Goal: Task Accomplishment & Management: Manage account settings

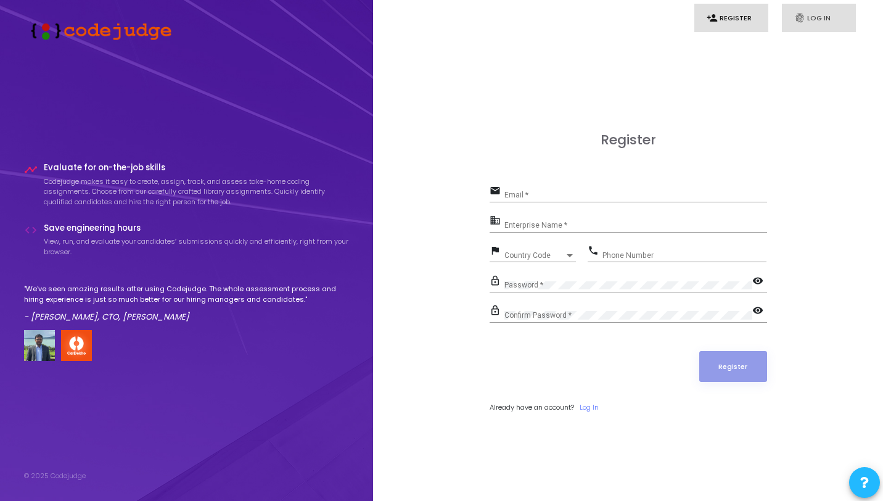
click at [802, 18] on icon "fingerprint" at bounding box center [799, 17] width 11 height 11
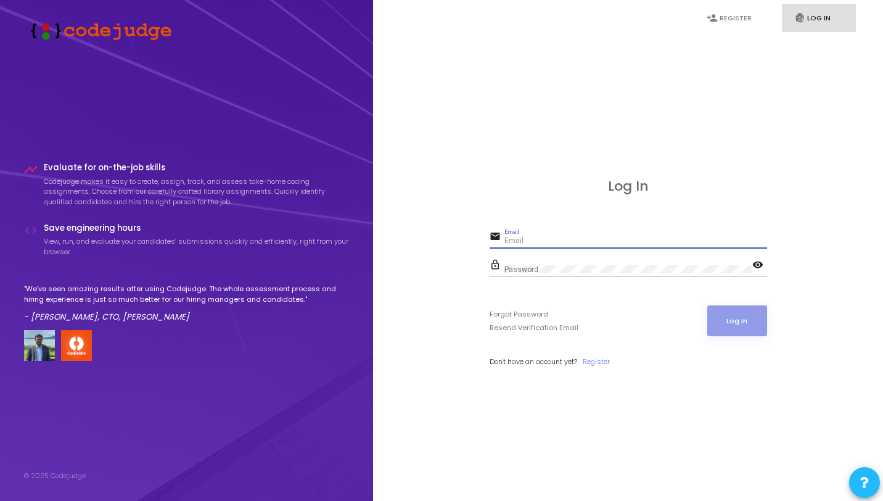
click at [615, 238] on input "Email" at bounding box center [635, 241] width 263 height 9
type input "akhil@codejudge.io"
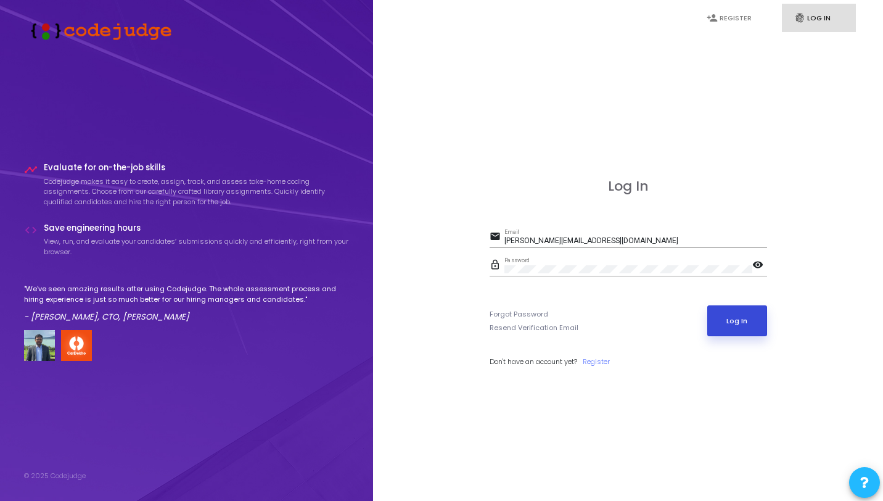
click at [736, 307] on button "Log In" at bounding box center [737, 320] width 60 height 31
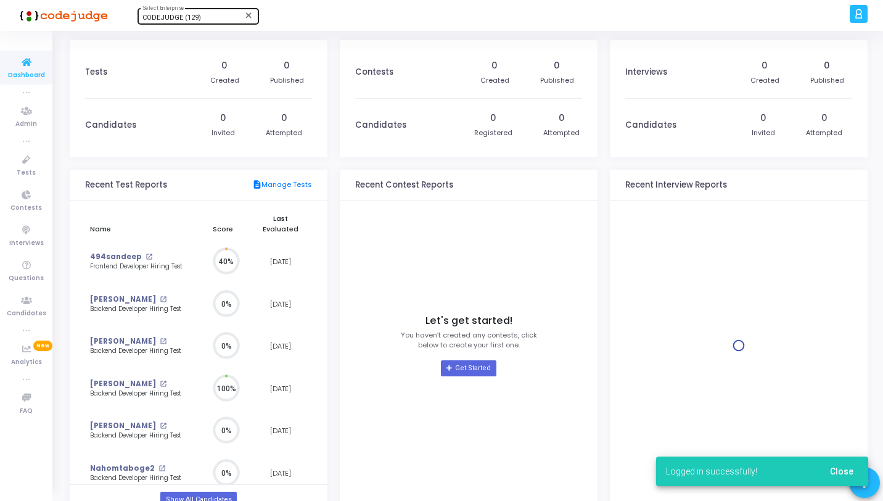
click at [189, 25] on div "CODEJUDGE (129) Select Enterprise" at bounding box center [197, 15] width 111 height 18
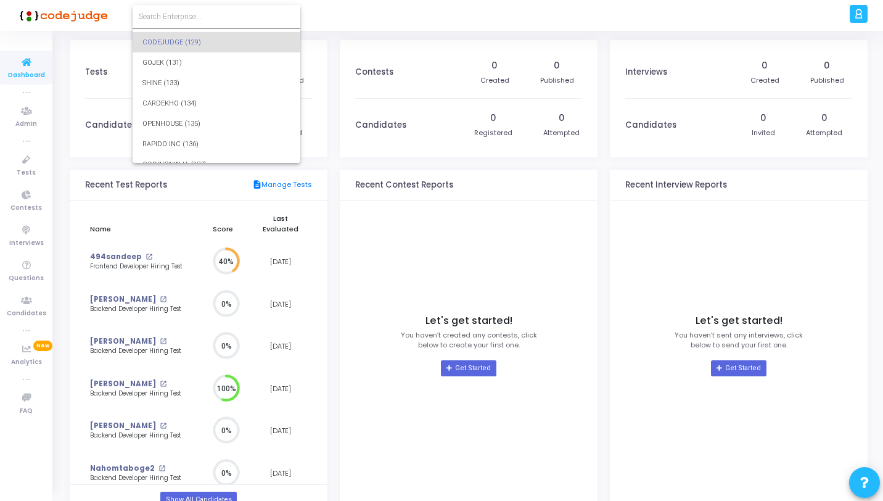
click at [198, 22] on form at bounding box center [217, 16] width 168 height 23
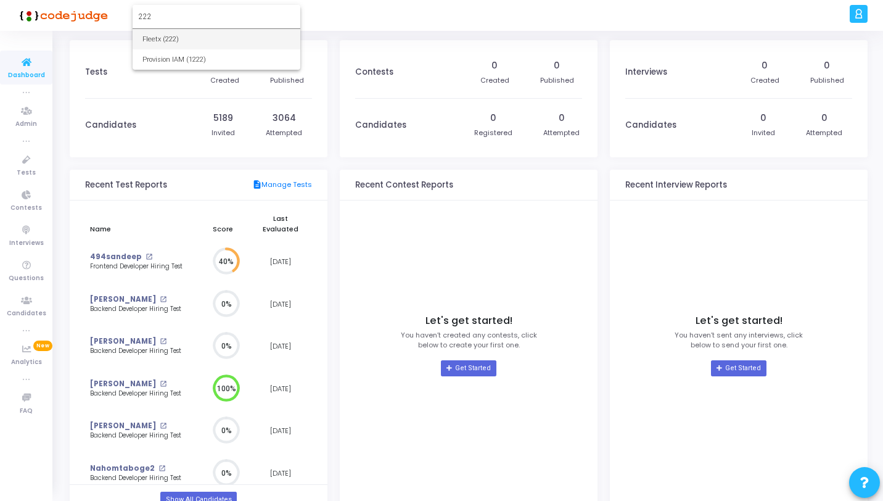
type input "222"
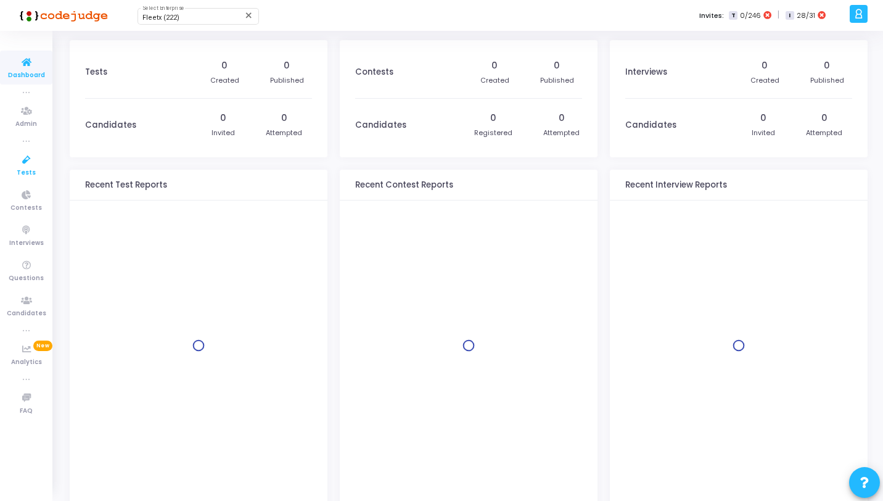
click at [17, 157] on icon at bounding box center [27, 159] width 26 height 15
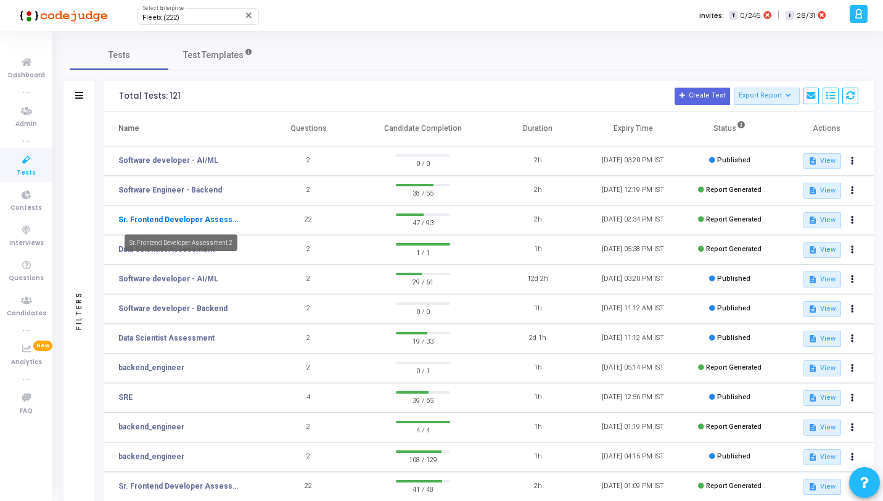
click at [213, 216] on link "Sr. Frontend Developer Assessment 2" at bounding box center [179, 219] width 123 height 11
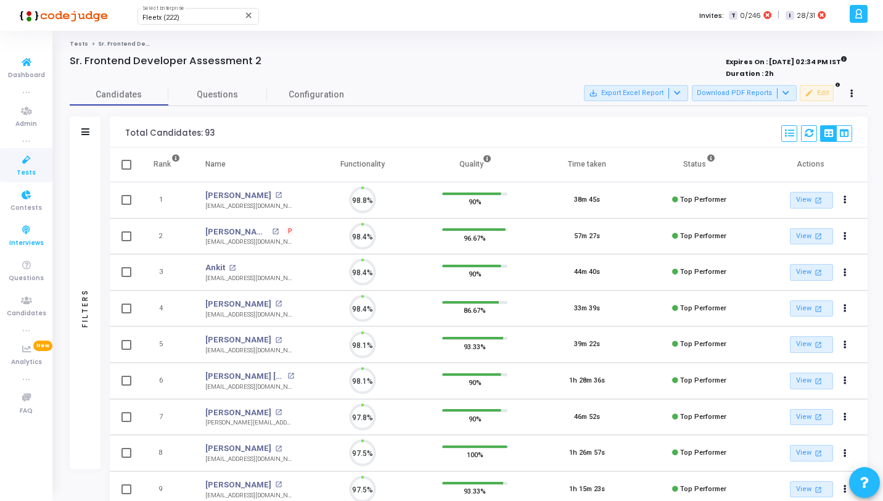
scroll to position [26, 31]
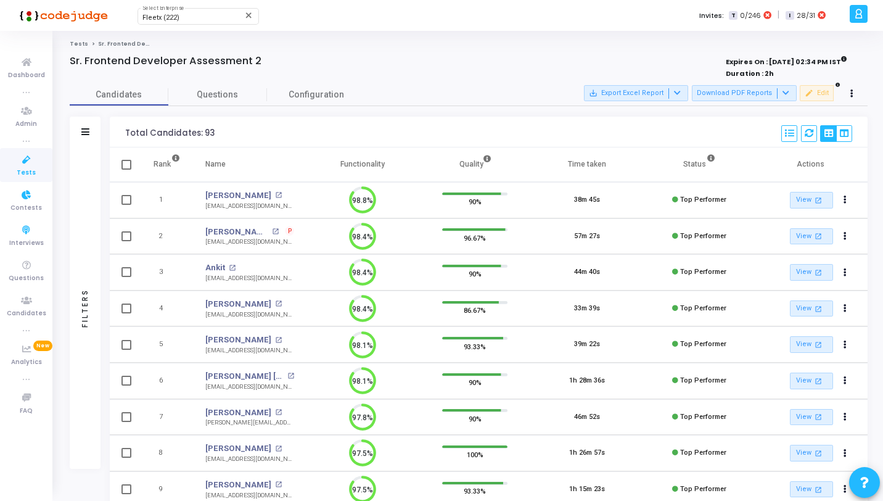
click at [33, 157] on icon at bounding box center [27, 159] width 26 height 15
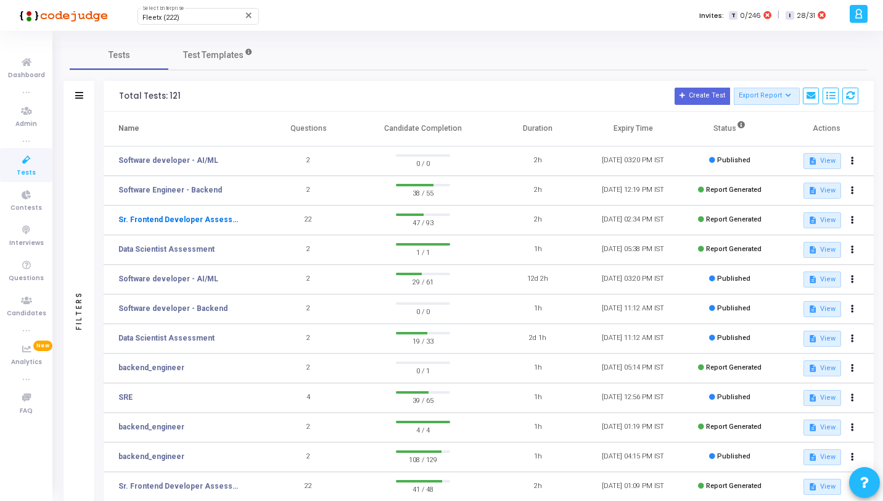
click at [224, 218] on link "Sr. Frontend Developer Assessment 2" at bounding box center [179, 219] width 123 height 11
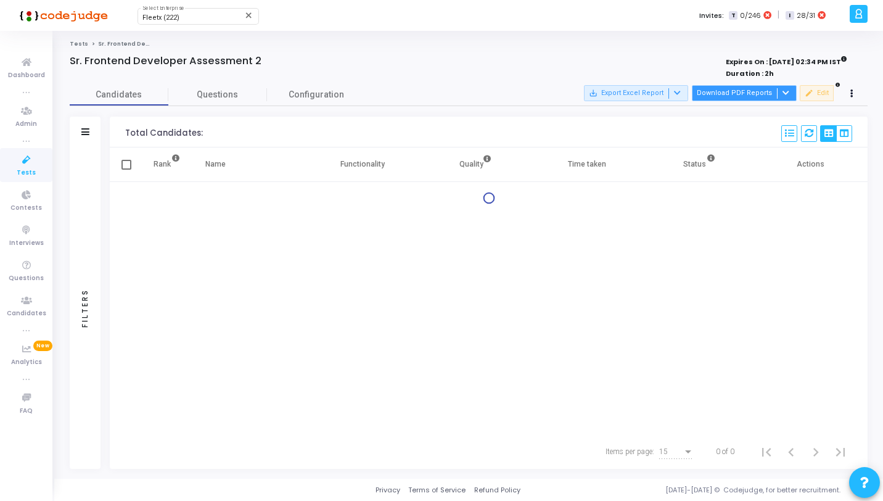
click at [730, 92] on button "Download PDF Reports" at bounding box center [744, 93] width 105 height 16
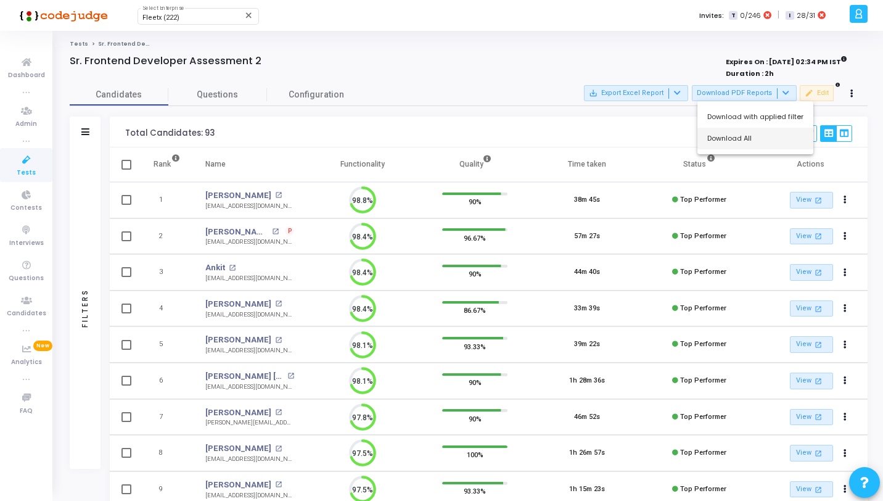
click at [724, 133] on button "Download All" at bounding box center [755, 139] width 116 height 22
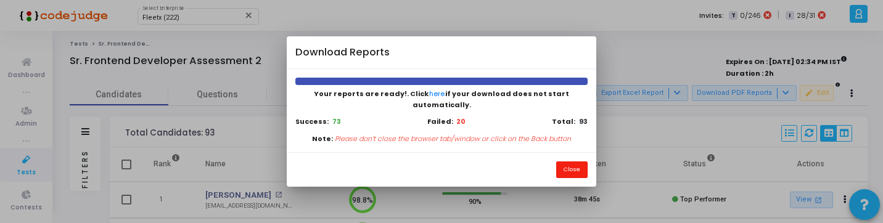
click at [574, 162] on button "Close" at bounding box center [571, 170] width 31 height 17
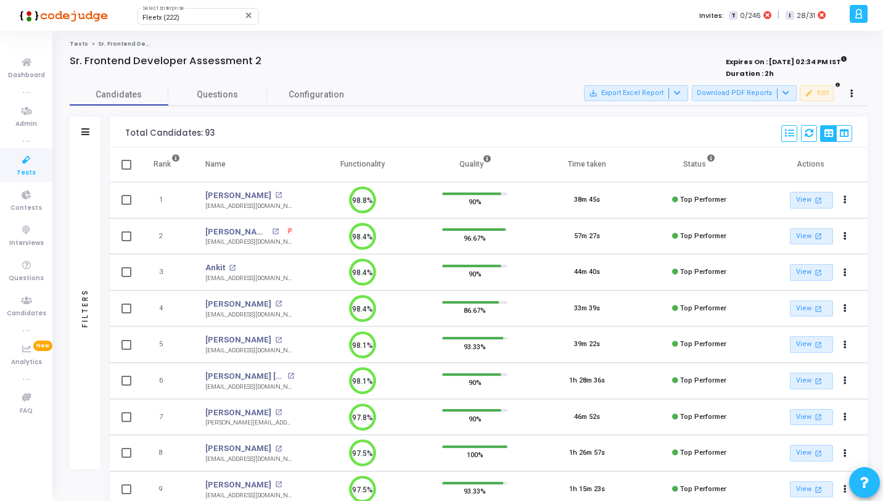
click at [91, 195] on div "Filters" at bounding box center [85, 307] width 31 height 321
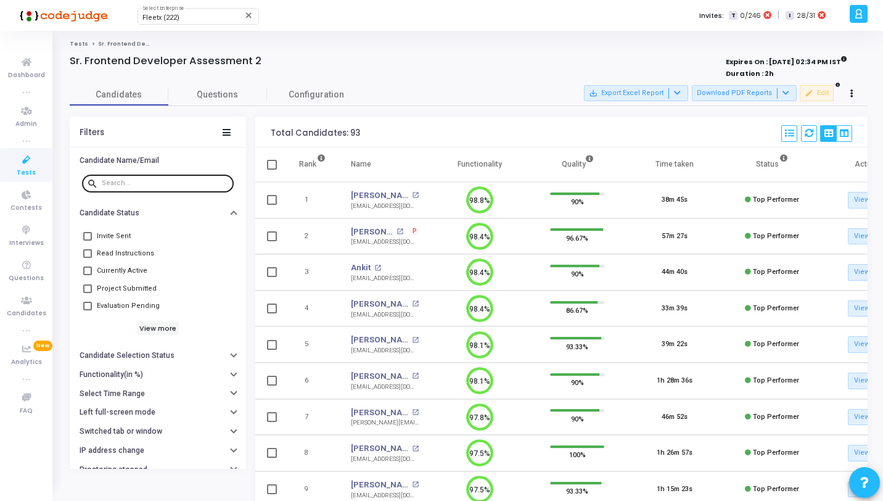
click at [157, 185] on input "text" at bounding box center [165, 182] width 127 height 7
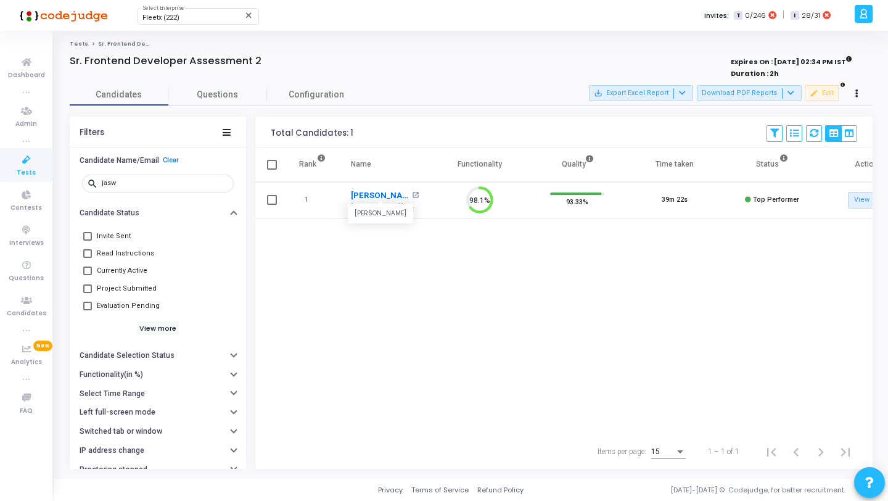
click at [372, 196] on link "Jaswinder Singh" at bounding box center [380, 195] width 58 height 12
click at [125, 181] on input "jasw" at bounding box center [165, 182] width 127 height 7
click at [366, 196] on link "Zaid Jawed" at bounding box center [380, 195] width 58 height 12
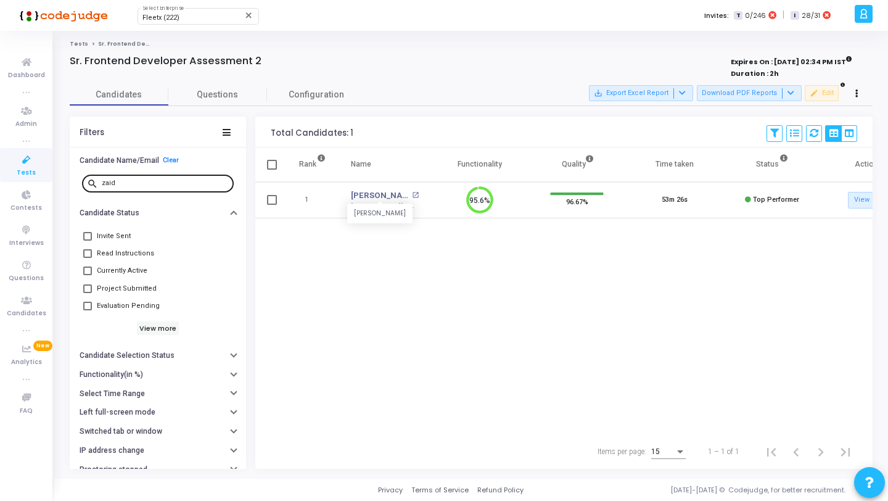
click at [139, 183] on input "zaid" at bounding box center [165, 182] width 127 height 7
click at [365, 195] on link "Rohan Saksena" at bounding box center [372, 195] width 43 height 12
click at [147, 182] on input "rohan" at bounding box center [165, 182] width 127 height 7
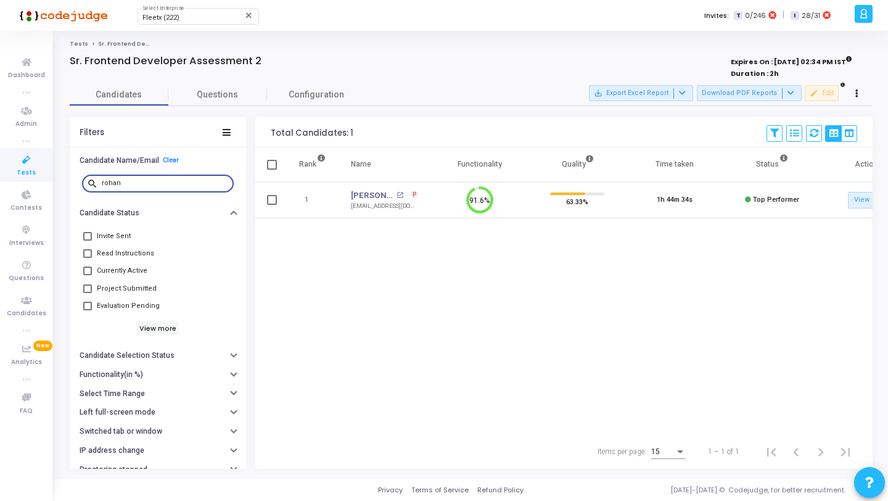
click at [147, 182] on input "rohan" at bounding box center [165, 182] width 127 height 7
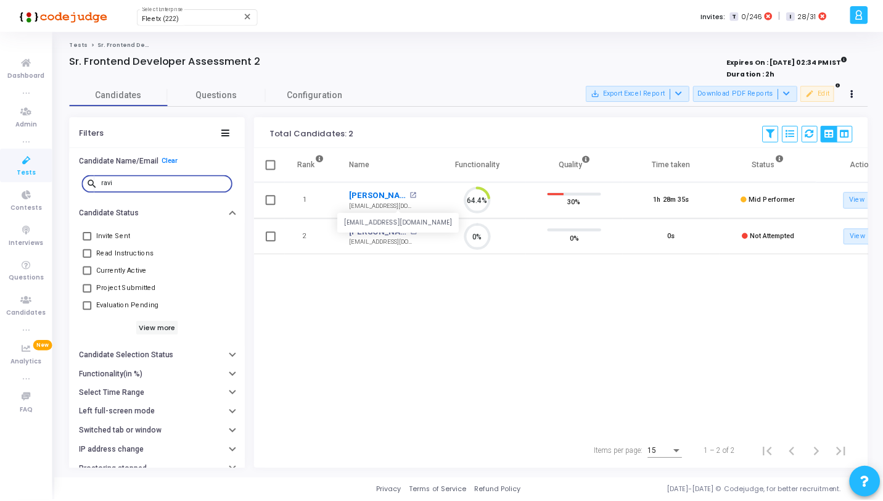
scroll to position [26, 31]
type input "ravi"
click at [381, 196] on link "Ravi Prakash" at bounding box center [380, 195] width 58 height 12
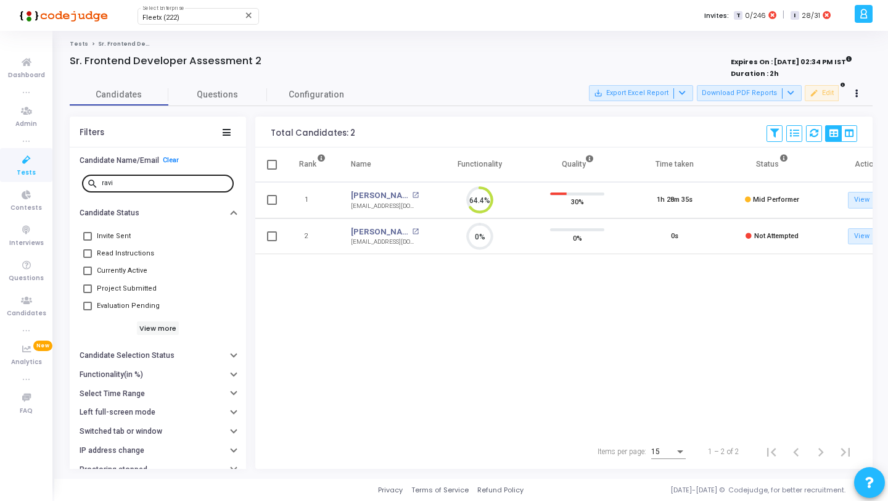
click at [153, 187] on div "ravi" at bounding box center [165, 183] width 127 height 20
click at [145, 179] on div "ravi" at bounding box center [165, 183] width 127 height 20
click at [145, 179] on input "ravi" at bounding box center [165, 182] width 127 height 7
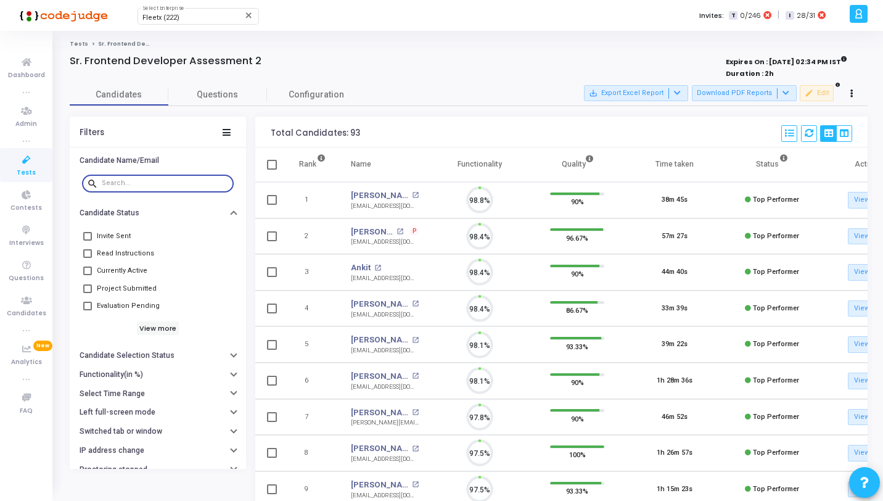
scroll to position [6, 6]
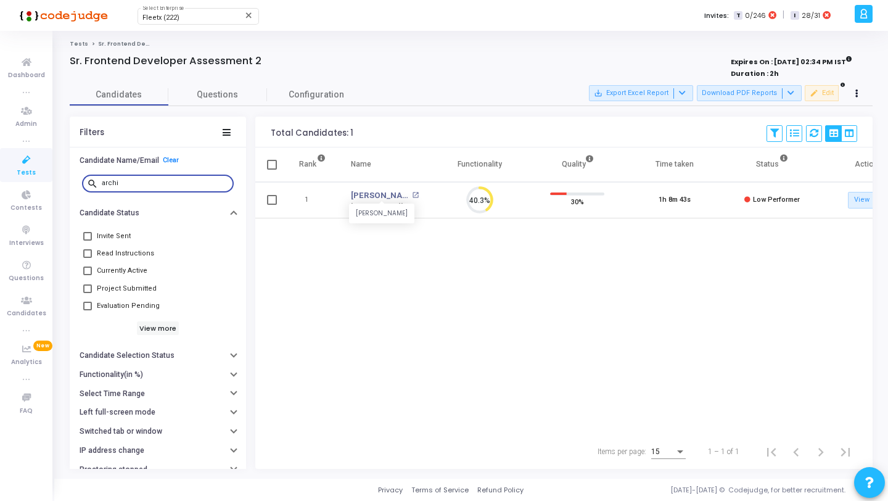
click at [378, 197] on link "Archit Thakur" at bounding box center [380, 195] width 58 height 12
click at [131, 182] on input "archi" at bounding box center [165, 182] width 127 height 7
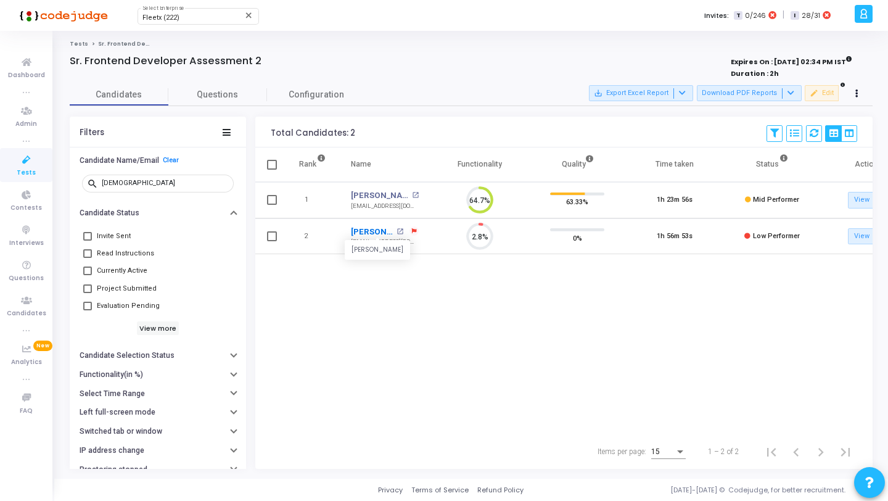
click at [362, 229] on link "Shivani Singh" at bounding box center [372, 232] width 43 height 12
click at [173, 181] on input "shivani" at bounding box center [165, 182] width 127 height 7
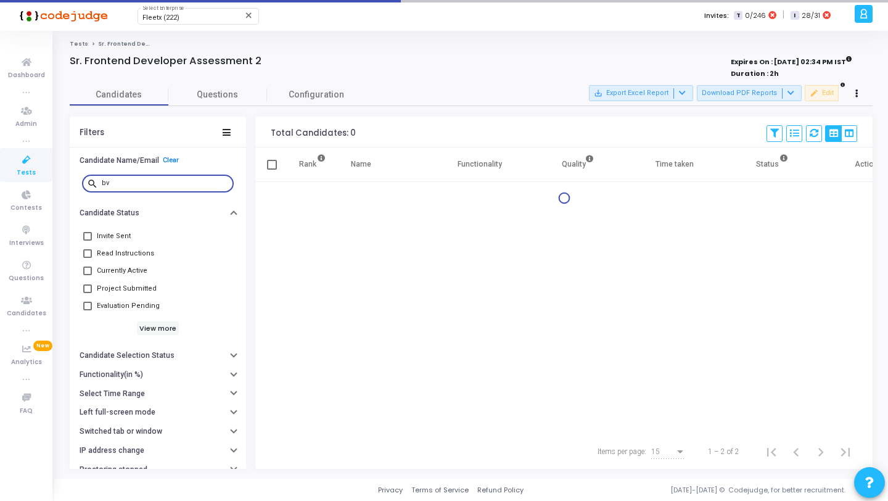
type input "b"
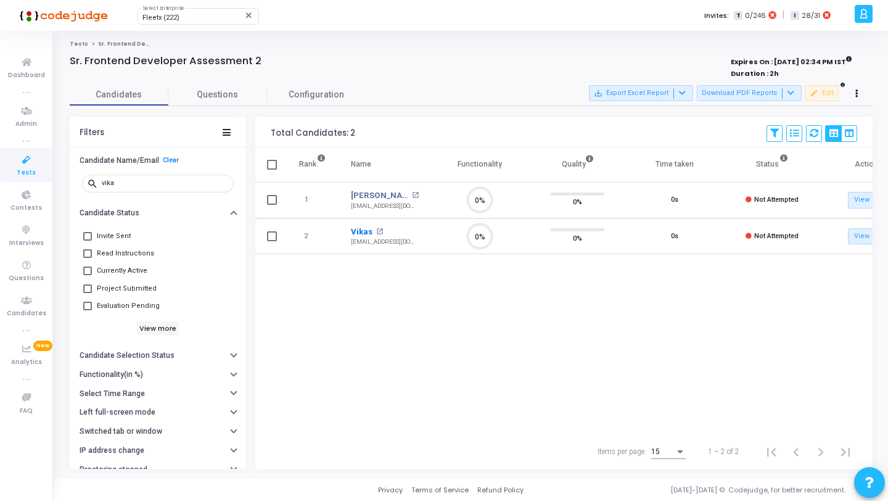
click at [359, 230] on link "Vikas" at bounding box center [362, 232] width 22 height 12
click at [137, 186] on input "vika" at bounding box center [165, 182] width 127 height 7
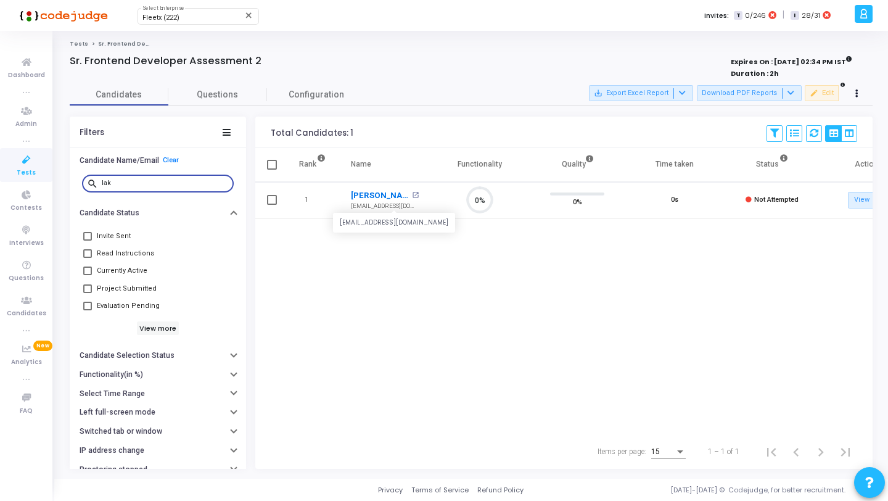
scroll to position [26, 31]
click at [363, 198] on link "Lakshya Gupta" at bounding box center [380, 195] width 58 height 12
click at [144, 184] on input "lak" at bounding box center [165, 182] width 127 height 7
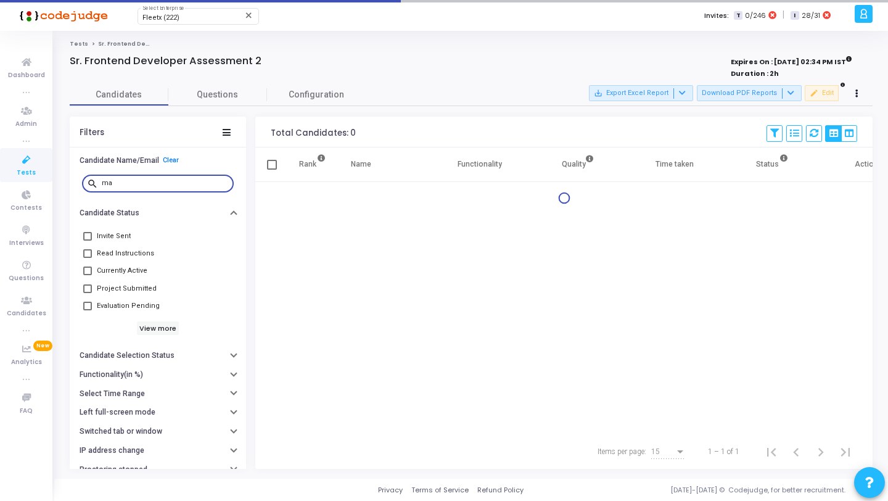
type input "m"
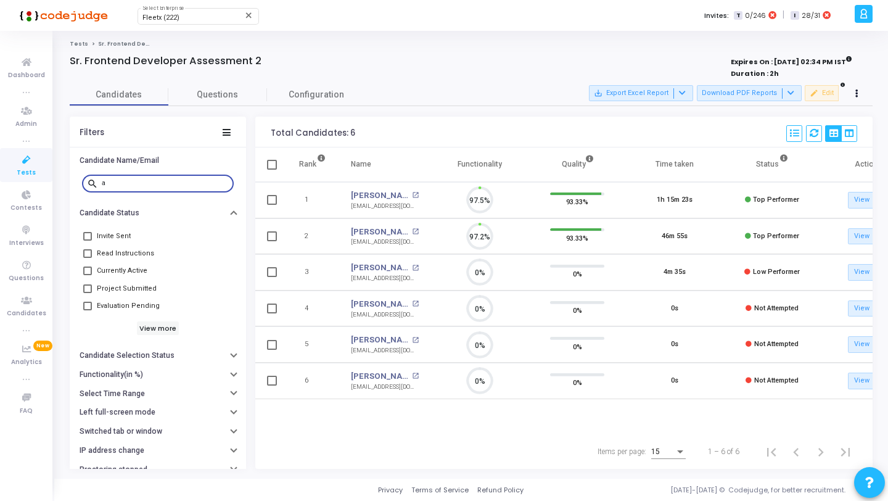
scroll to position [26, 31]
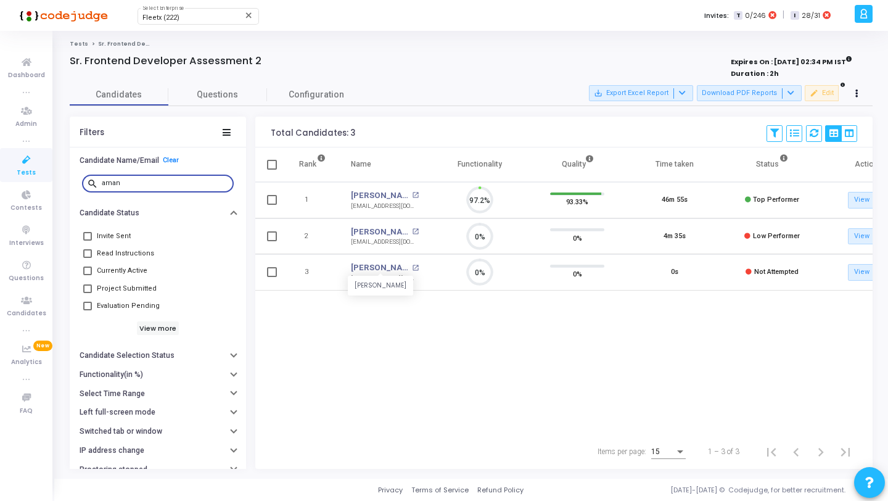
scroll to position [26, 31]
click at [385, 264] on link "Aman Jindal" at bounding box center [380, 267] width 58 height 12
click at [170, 188] on div "aman" at bounding box center [165, 183] width 127 height 20
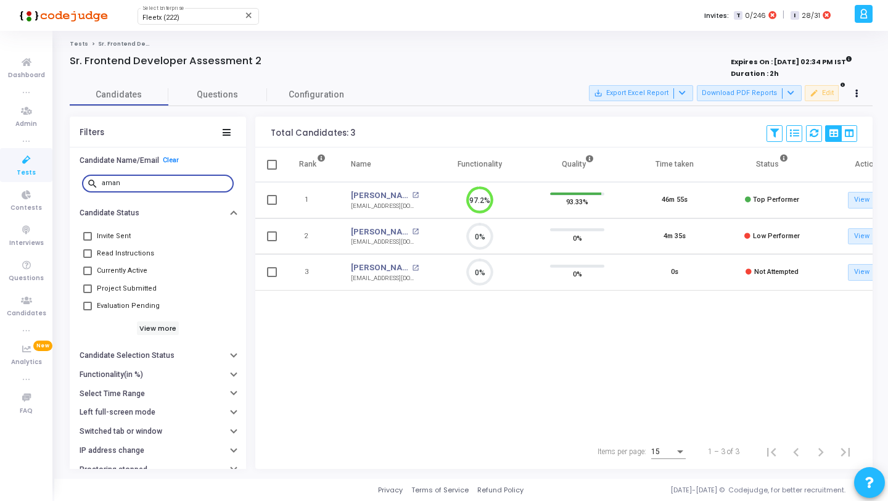
click at [158, 186] on input "aman" at bounding box center [165, 182] width 127 height 7
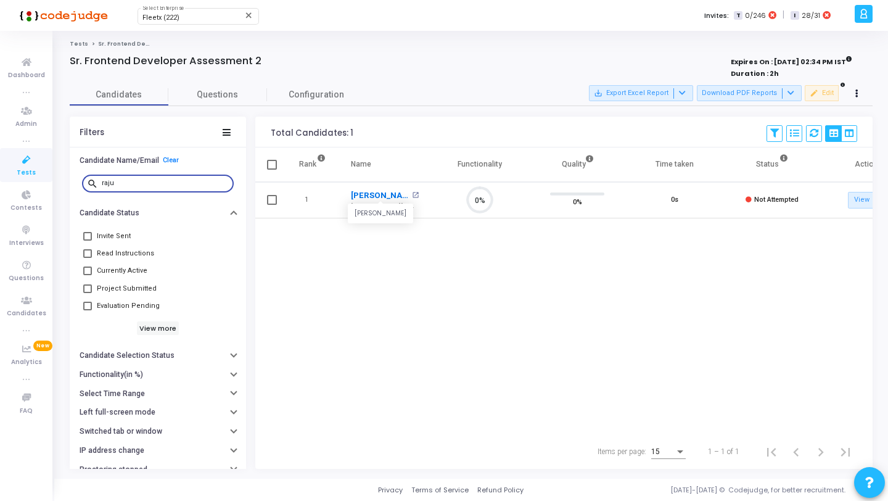
scroll to position [26, 31]
click at [384, 198] on link "Raju Hoque" at bounding box center [380, 195] width 58 height 12
click at [176, 181] on input "raju" at bounding box center [165, 182] width 127 height 7
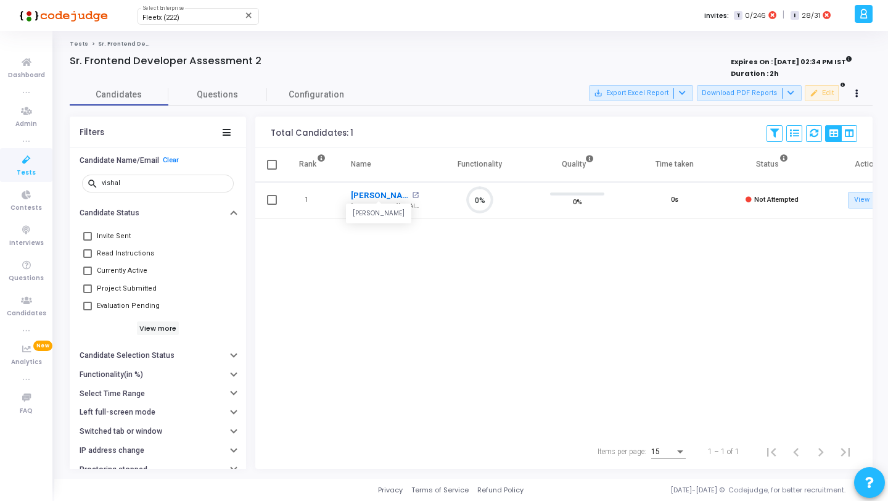
click at [362, 194] on link "Vishal Raj" at bounding box center [380, 195] width 58 height 12
click at [126, 181] on input "vishal" at bounding box center [165, 182] width 127 height 7
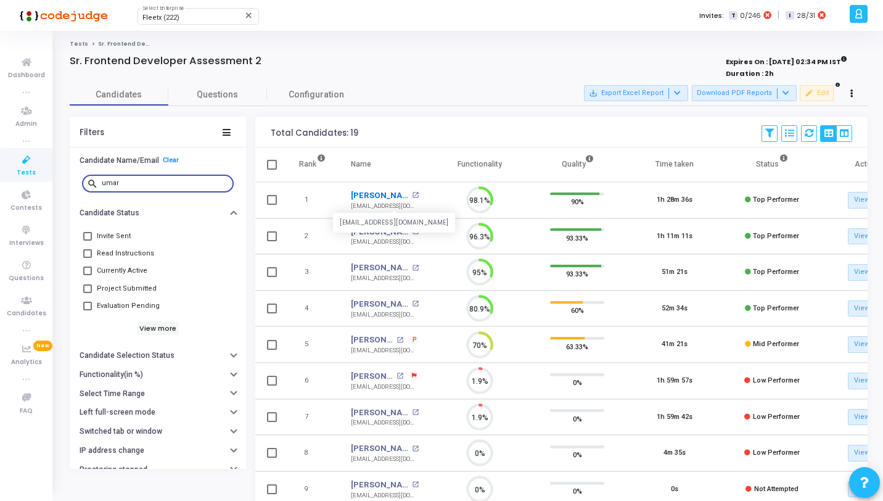
scroll to position [26, 31]
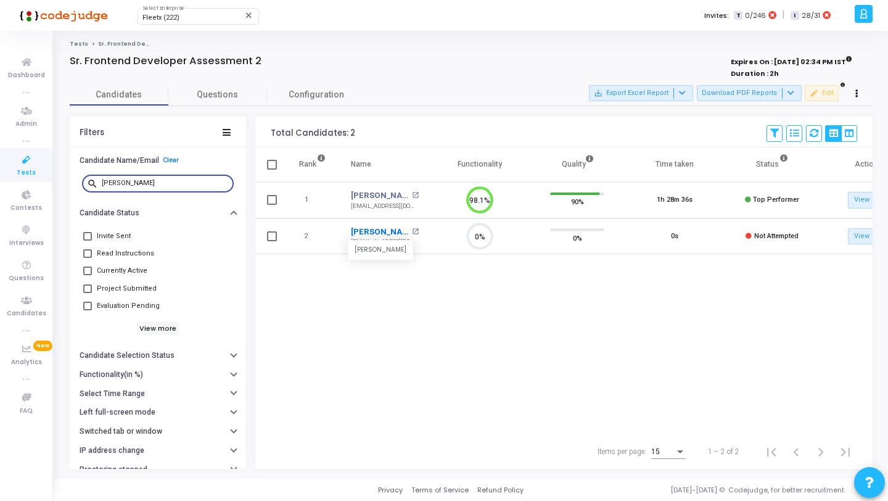
click at [372, 232] on link "Umar Bin Qamar" at bounding box center [380, 232] width 58 height 12
click at [145, 182] on input "umar b" at bounding box center [165, 182] width 127 height 7
click at [380, 231] on link "Avni Saxena" at bounding box center [380, 232] width 58 height 12
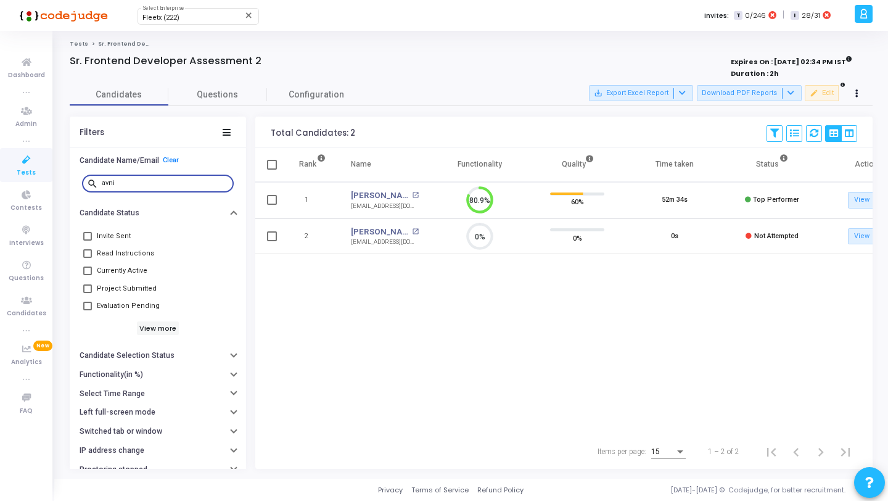
click at [149, 181] on input "avni" at bounding box center [165, 182] width 127 height 7
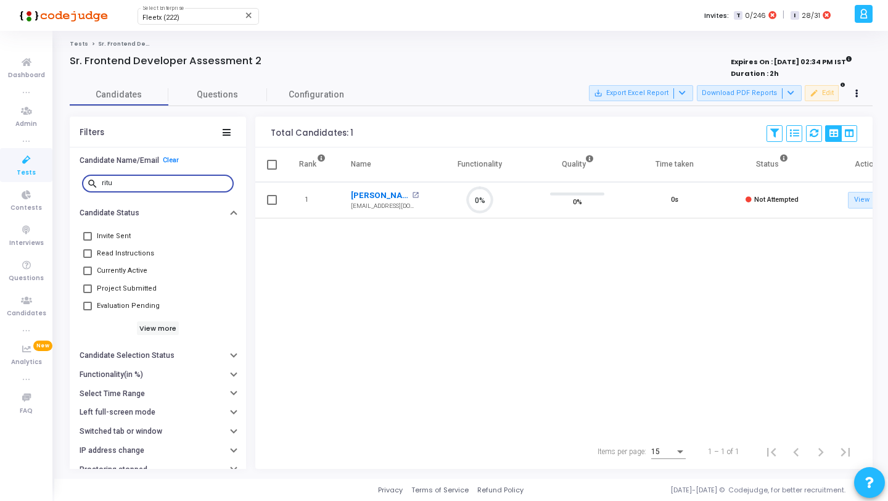
click at [364, 193] on link "Ritu Raj" at bounding box center [380, 195] width 58 height 12
click at [153, 183] on input "ritu" at bounding box center [165, 182] width 127 height 7
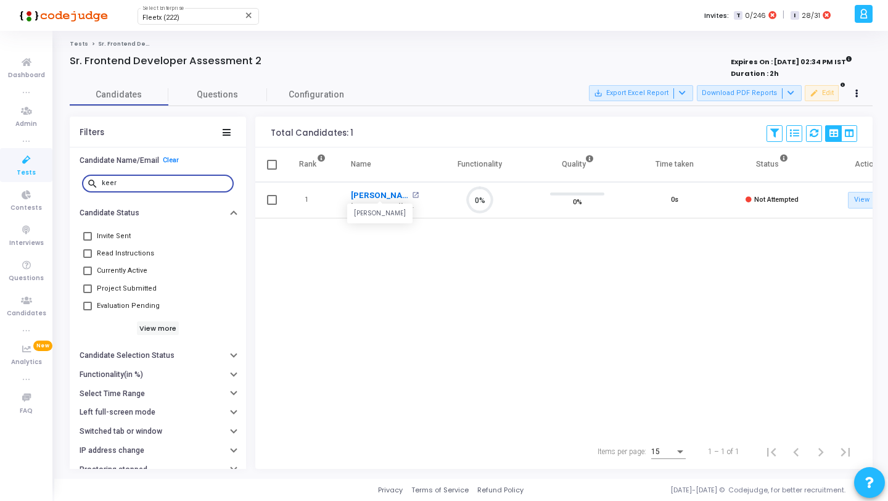
click at [377, 194] on link "Keerthana" at bounding box center [380, 195] width 58 height 12
click at [144, 180] on input "keer" at bounding box center [165, 182] width 127 height 7
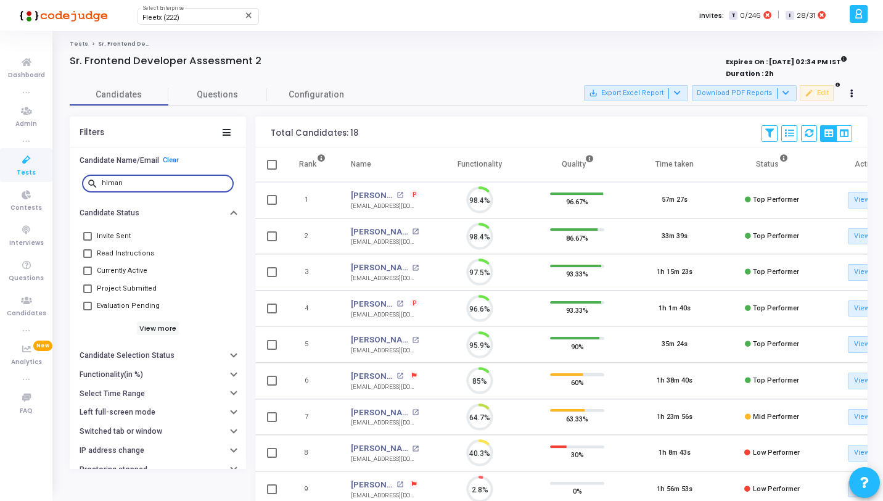
scroll to position [26, 31]
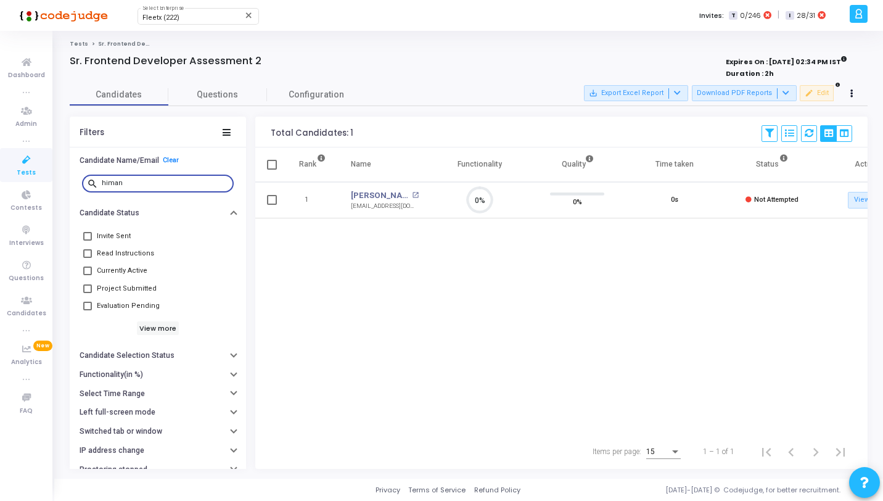
type input "himan"
click at [370, 194] on link "Himanshu Banate" at bounding box center [380, 195] width 58 height 12
click at [147, 184] on input "himan" at bounding box center [165, 182] width 127 height 7
click at [375, 195] on link "Arnav Sharma" at bounding box center [380, 195] width 58 height 12
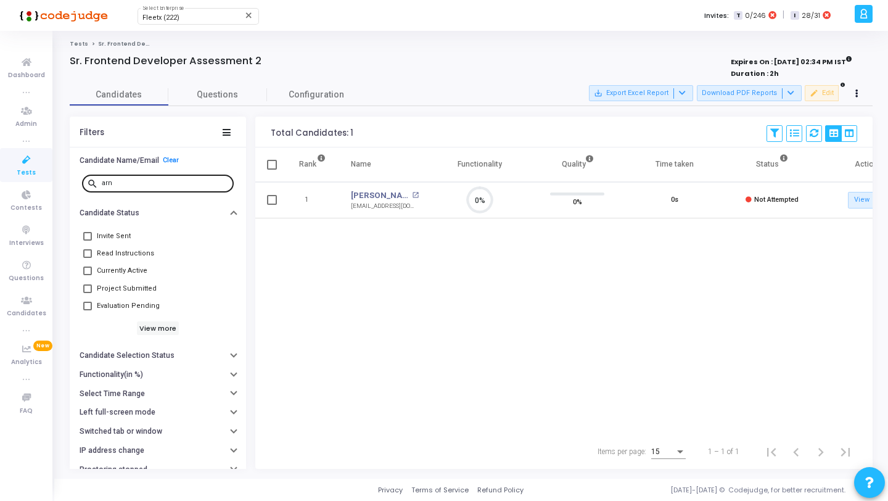
click at [126, 187] on div "arn" at bounding box center [165, 183] width 127 height 20
click at [126, 182] on input "arn" at bounding box center [165, 182] width 127 height 7
click at [370, 197] on link "Naresh Sharma" at bounding box center [380, 195] width 58 height 12
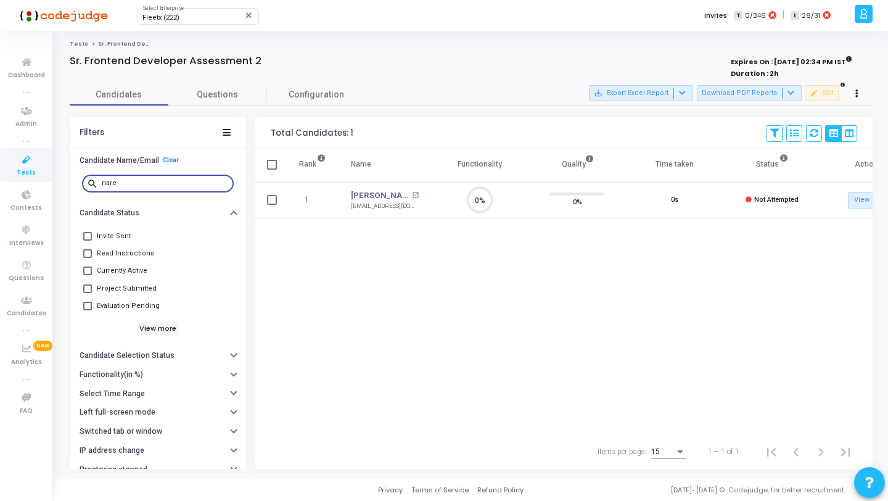
click at [160, 182] on input "nare" at bounding box center [165, 182] width 127 height 7
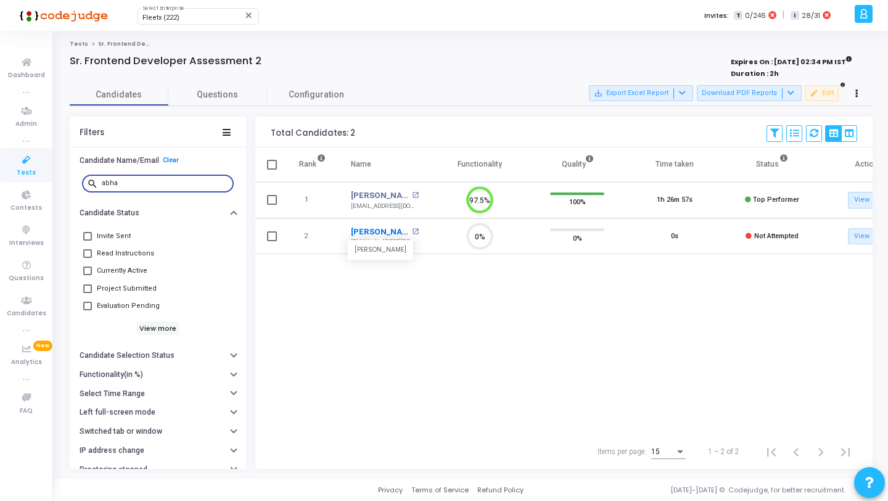
click at [378, 227] on link "[PERSON_NAME]" at bounding box center [380, 232] width 58 height 12
click at [173, 182] on input "abha" at bounding box center [165, 182] width 127 height 7
type input "amit"
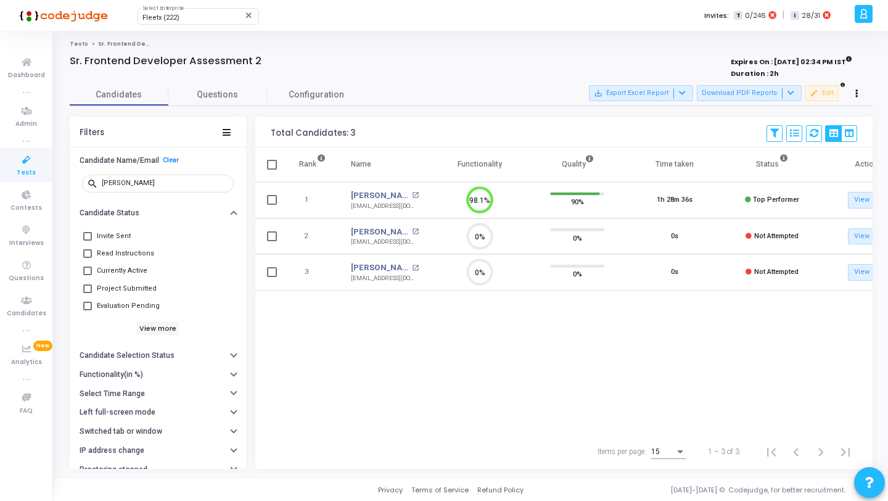
drag, startPoint x: 433, startPoint y: 163, endPoint x: 550, endPoint y: 163, distance: 117.1
click at [437, 163] on span at bounding box center [431, 164] width 12 height 34
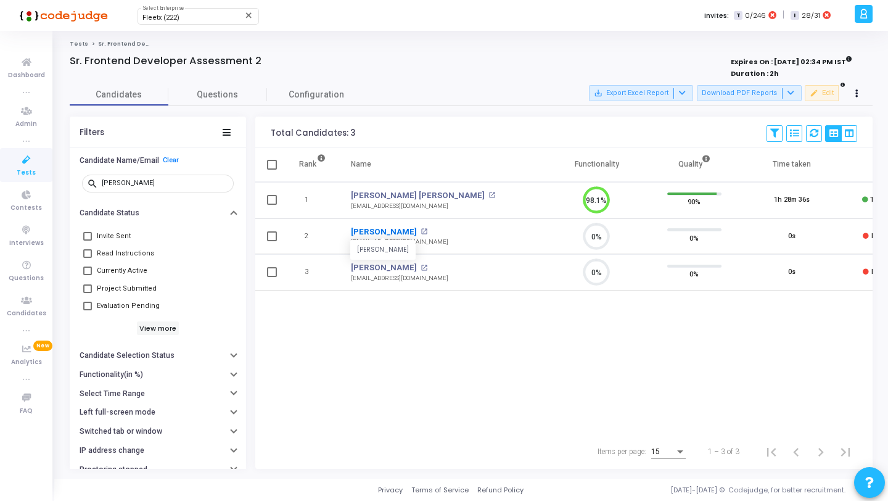
click at [372, 226] on link "Amit Kumar Mishra" at bounding box center [384, 232] width 66 height 12
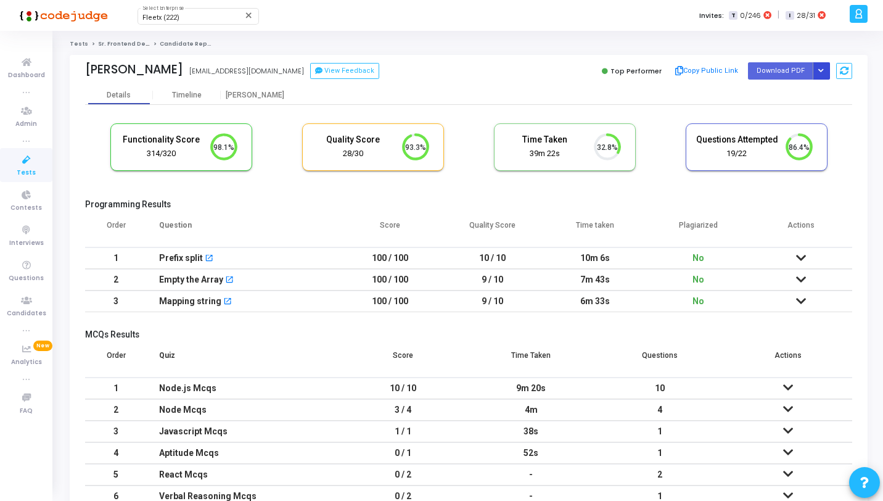
click at [822, 65] on button "Button group with nested dropdown" at bounding box center [820, 70] width 17 height 17
click at [781, 100] on button "Regenerate PDF" at bounding box center [781, 96] width 95 height 20
click at [819, 73] on icon "Button group with nested dropdown" at bounding box center [821, 71] width 6 height 6
click at [780, 93] on button "Regenerate PDF" at bounding box center [781, 96] width 95 height 20
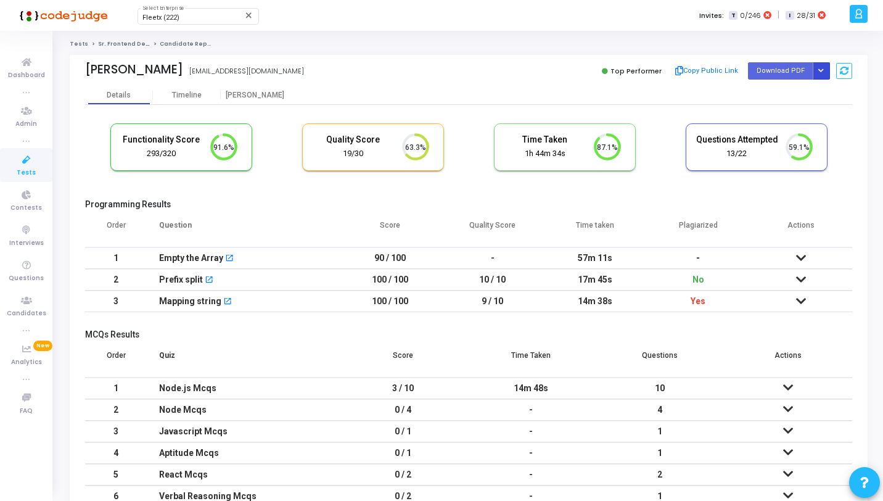
click at [824, 71] on button "Button group with nested dropdown" at bounding box center [820, 70] width 17 height 17
click at [774, 89] on button "Regenerate PDF" at bounding box center [781, 96] width 95 height 20
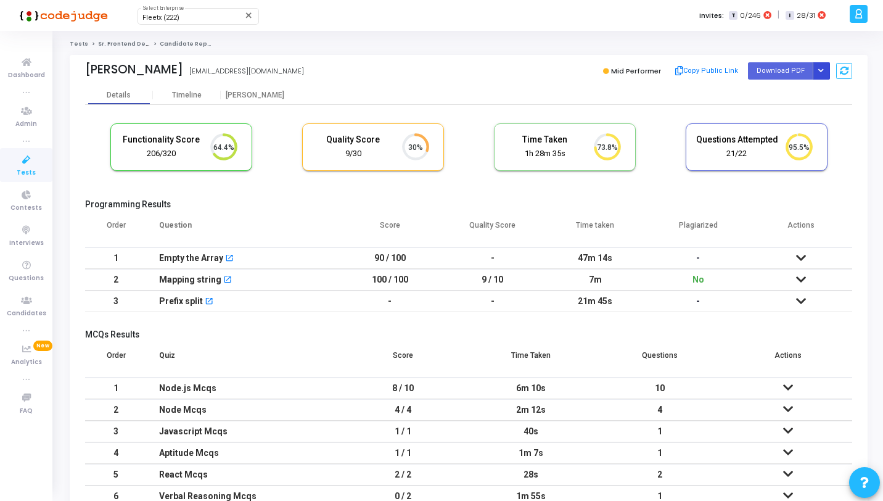
click at [823, 70] on icon "Button group with nested dropdown" at bounding box center [821, 71] width 6 height 6
click at [792, 93] on button "Regenerate PDF" at bounding box center [781, 96] width 95 height 20
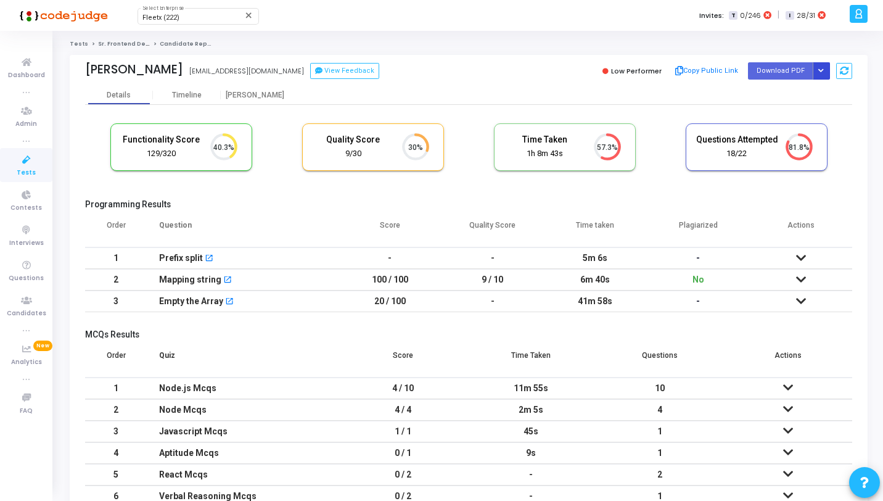
click at [824, 71] on button "Button group with nested dropdown" at bounding box center [820, 70] width 17 height 17
click at [779, 105] on div "Regenerate PDF" at bounding box center [781, 95] width 95 height 33
click at [763, 89] on button "Regenerate PDF" at bounding box center [781, 96] width 95 height 20
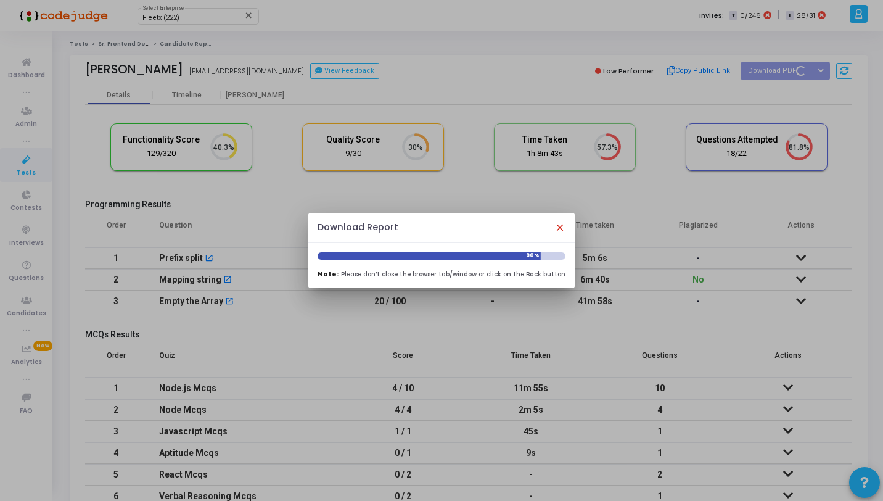
click at [554, 229] on mat-icon "close" at bounding box center [559, 227] width 11 height 11
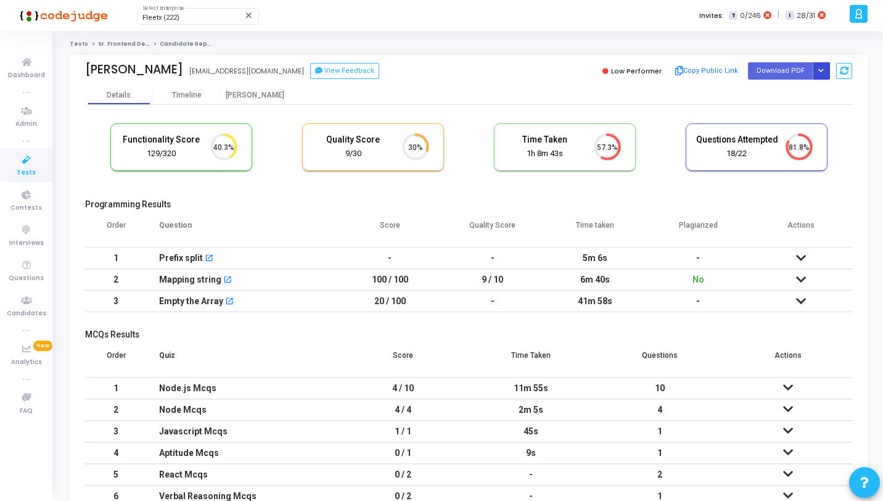
click at [823, 69] on icon "Button group with nested dropdown" at bounding box center [821, 71] width 6 height 6
click at [785, 80] on div "Regenerate PDF" at bounding box center [781, 95] width 95 height 33
click at [775, 96] on button "Regenerate PDF" at bounding box center [781, 96] width 95 height 20
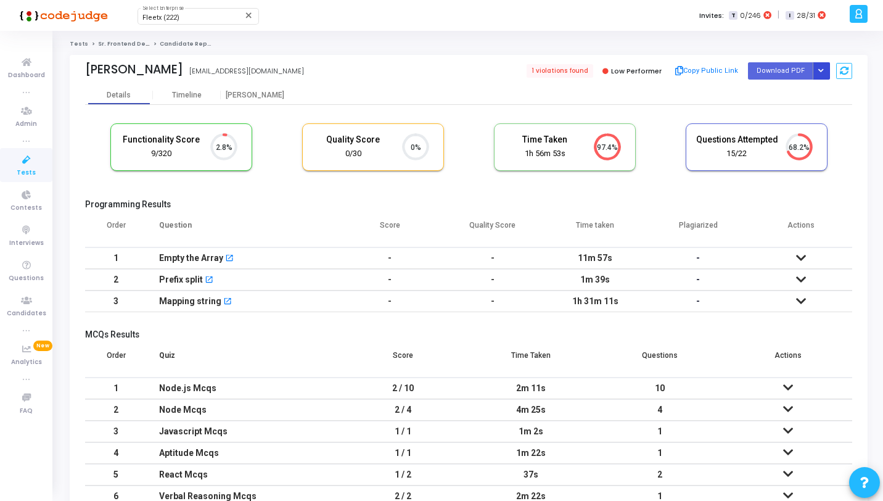
click at [820, 71] on icon "Button group with nested dropdown" at bounding box center [821, 71] width 6 height 6
click at [770, 96] on button "Regenerate PDF" at bounding box center [781, 96] width 95 height 20
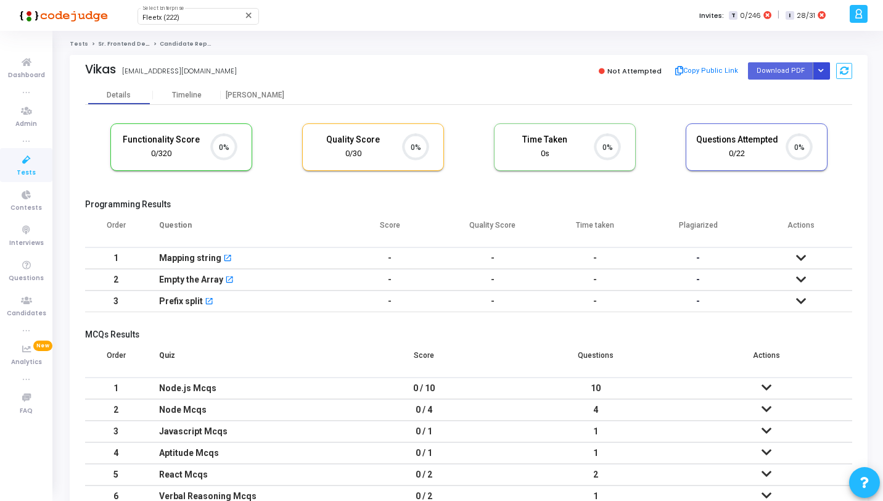
click at [819, 73] on icon "Button group with nested dropdown" at bounding box center [821, 71] width 6 height 6
click at [765, 108] on div "Regenerate PDF" at bounding box center [781, 95] width 95 height 33
click at [766, 97] on button "Regenerate PDF" at bounding box center [781, 96] width 95 height 20
click at [822, 69] on icon "Button group with nested dropdown" at bounding box center [821, 71] width 6 height 6
click at [754, 99] on button "Regenerate PDF" at bounding box center [781, 96] width 95 height 20
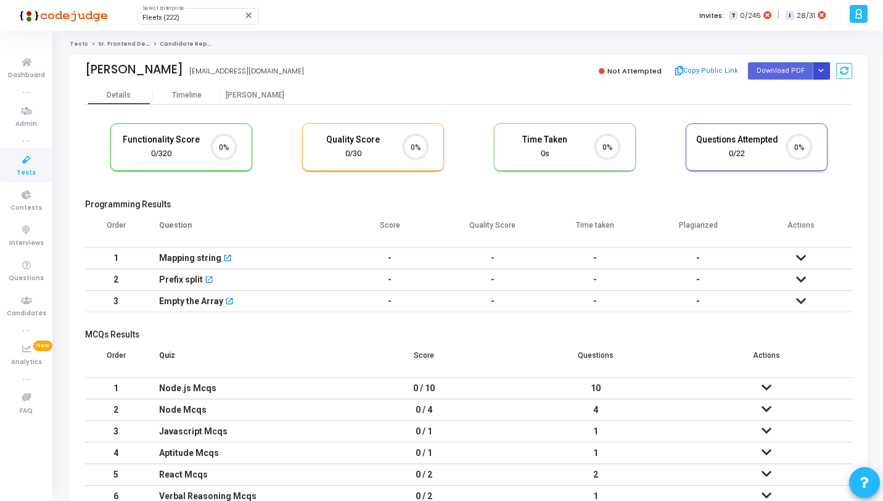
click at [822, 72] on icon "Button group with nested dropdown" at bounding box center [821, 71] width 6 height 6
click at [767, 83] on div "Regenerate PDF" at bounding box center [781, 95] width 95 height 33
click at [761, 101] on button "Regenerate PDF" at bounding box center [781, 96] width 95 height 20
click at [822, 68] on icon "Button group with nested dropdown" at bounding box center [821, 71] width 6 height 6
click at [781, 93] on button "Regenerate PDF" at bounding box center [781, 96] width 95 height 20
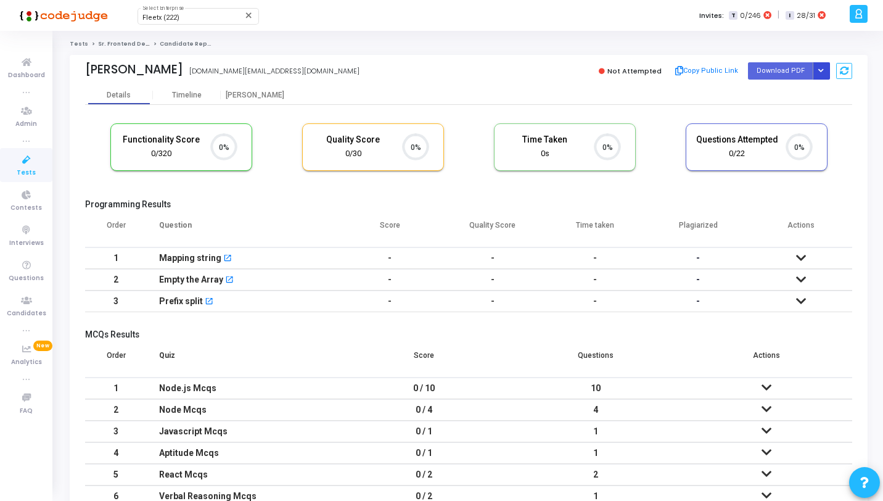
click at [819, 73] on icon "Button group with nested dropdown" at bounding box center [821, 71] width 6 height 6
click at [780, 94] on button "Regenerate PDF" at bounding box center [781, 96] width 95 height 20
click at [822, 72] on icon "Button group with nested dropdown" at bounding box center [821, 71] width 6 height 6
click at [786, 88] on button "Regenerate PDF" at bounding box center [781, 96] width 95 height 20
click at [822, 69] on icon "Button group with nested dropdown" at bounding box center [821, 71] width 6 height 6
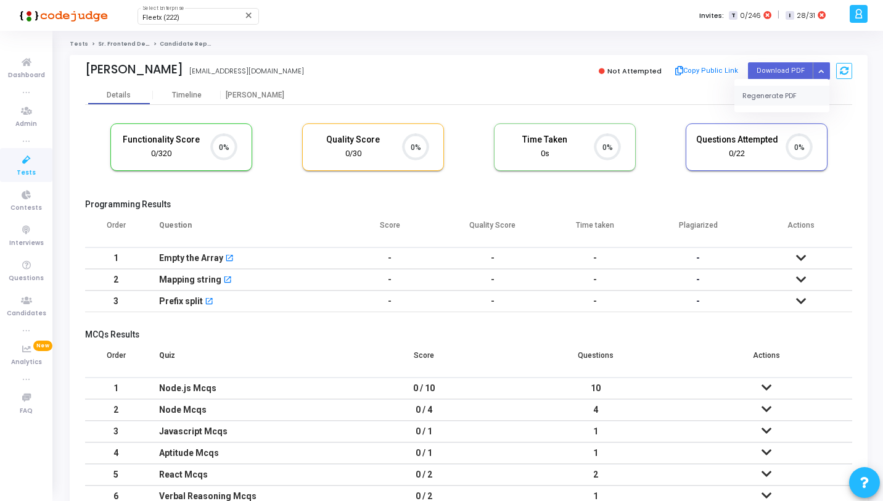
click at [798, 92] on button "Regenerate PDF" at bounding box center [781, 96] width 95 height 20
click at [825, 68] on button "Button group with nested dropdown" at bounding box center [820, 70] width 17 height 17
click at [786, 96] on button "Regenerate PDF" at bounding box center [781, 96] width 95 height 20
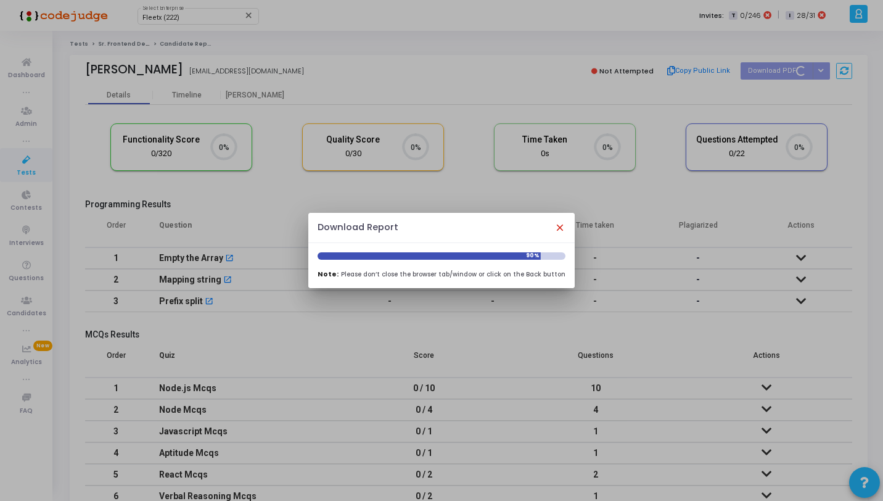
click at [554, 225] on mat-icon "close" at bounding box center [559, 227] width 11 height 11
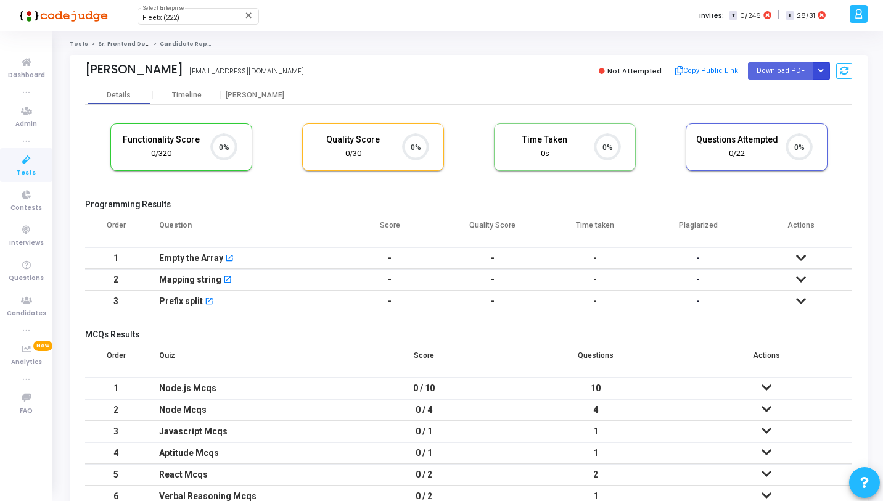
click at [823, 68] on icon "Button group with nested dropdown" at bounding box center [821, 71] width 6 height 6
click at [763, 93] on button "Regenerate PDF" at bounding box center [781, 96] width 95 height 20
click at [819, 70] on icon "Button group with nested dropdown" at bounding box center [821, 71] width 6 height 6
click at [772, 102] on button "Regenerate PDF" at bounding box center [781, 96] width 95 height 20
click at [812, 81] on div "Himanshu Banate banatehimanshu@gmail.com Not Attempted Copy Public Link Downloa…" at bounding box center [468, 70] width 767 height 31
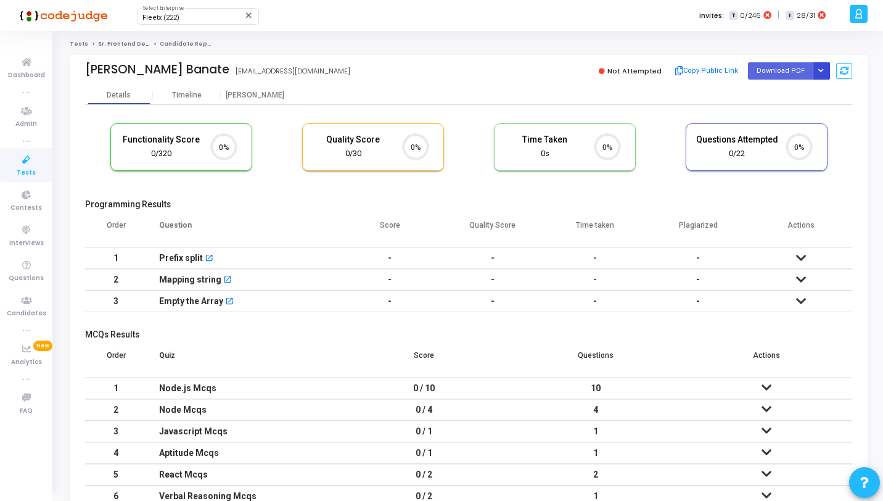
click at [815, 78] on button "Button group with nested dropdown" at bounding box center [820, 70] width 17 height 17
click at [791, 102] on button "Regenerate PDF" at bounding box center [781, 96] width 95 height 20
click at [818, 70] on icon "Button group with nested dropdown" at bounding box center [821, 71] width 6 height 6
click at [787, 86] on button "Regenerate PDF" at bounding box center [781, 96] width 95 height 20
click at [819, 66] on button "Button group with nested dropdown" at bounding box center [820, 70] width 17 height 17
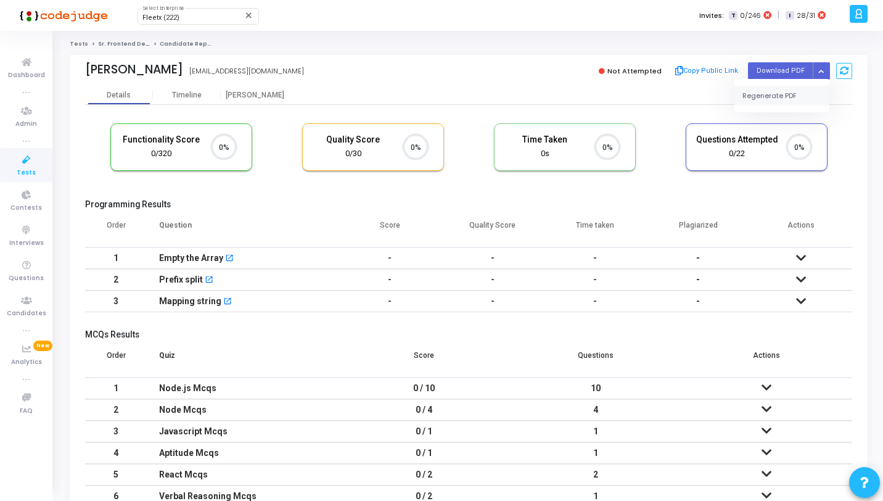
click at [792, 94] on button "Regenerate PDF" at bounding box center [781, 96] width 95 height 20
click at [824, 74] on button "Button group with nested dropdown" at bounding box center [820, 70] width 17 height 17
click at [785, 102] on button "Regenerate PDF" at bounding box center [781, 96] width 95 height 20
click at [822, 71] on icon "Button group with nested dropdown" at bounding box center [821, 71] width 6 height 6
click at [779, 94] on button "Regenerate PDF" at bounding box center [781, 96] width 95 height 20
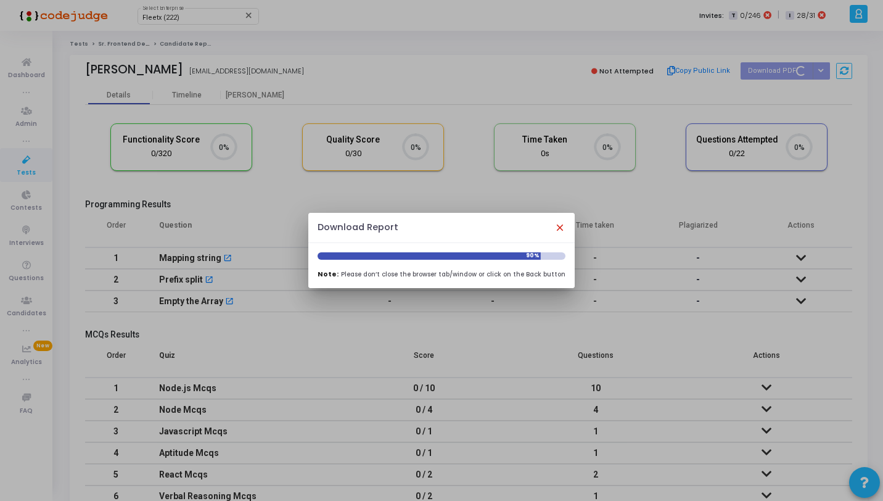
click at [555, 227] on mat-icon "close" at bounding box center [559, 227] width 11 height 11
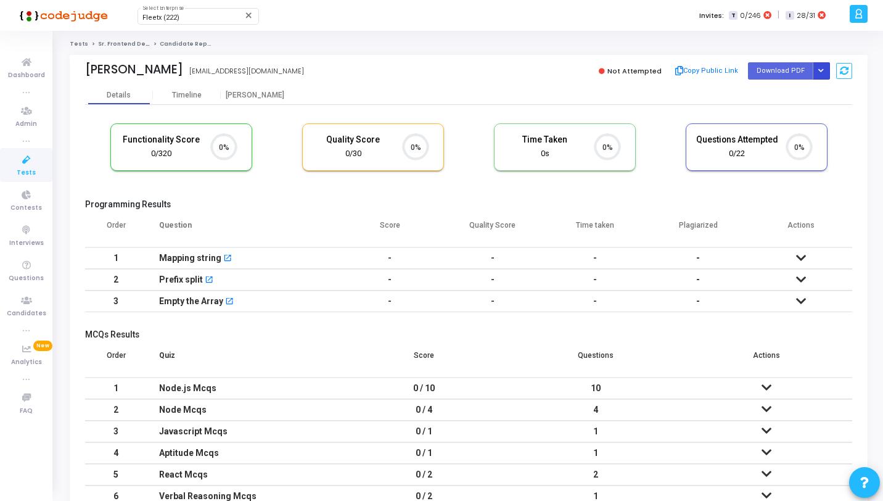
click at [827, 71] on button "Button group with nested dropdown" at bounding box center [820, 70] width 17 height 17
click at [782, 91] on button "Regenerate PDF" at bounding box center [781, 96] width 95 height 20
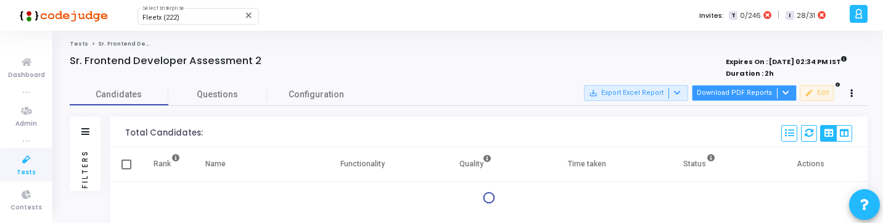
click at [733, 92] on button "Download PDF Reports" at bounding box center [744, 93] width 105 height 16
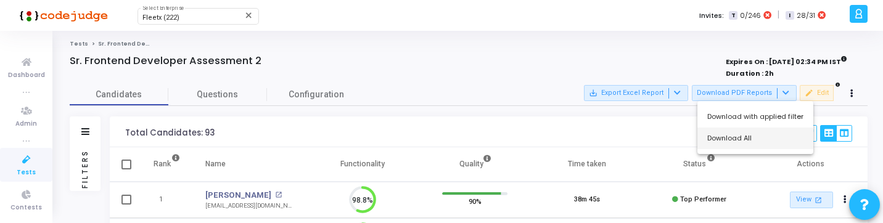
click at [735, 145] on button "Download All" at bounding box center [755, 139] width 116 height 22
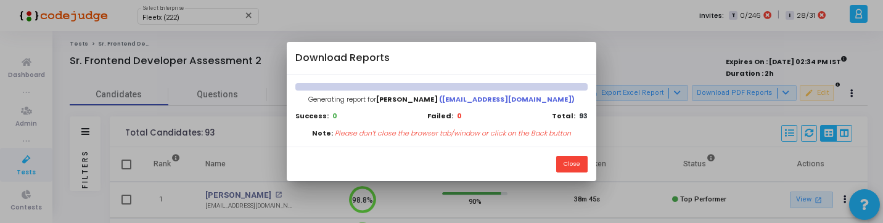
click at [579, 132] on div "Note: Please don’t close the browser tab/window or click on the Back button" at bounding box center [441, 133] width 292 height 10
